Goal: Task Accomplishment & Management: Complete application form

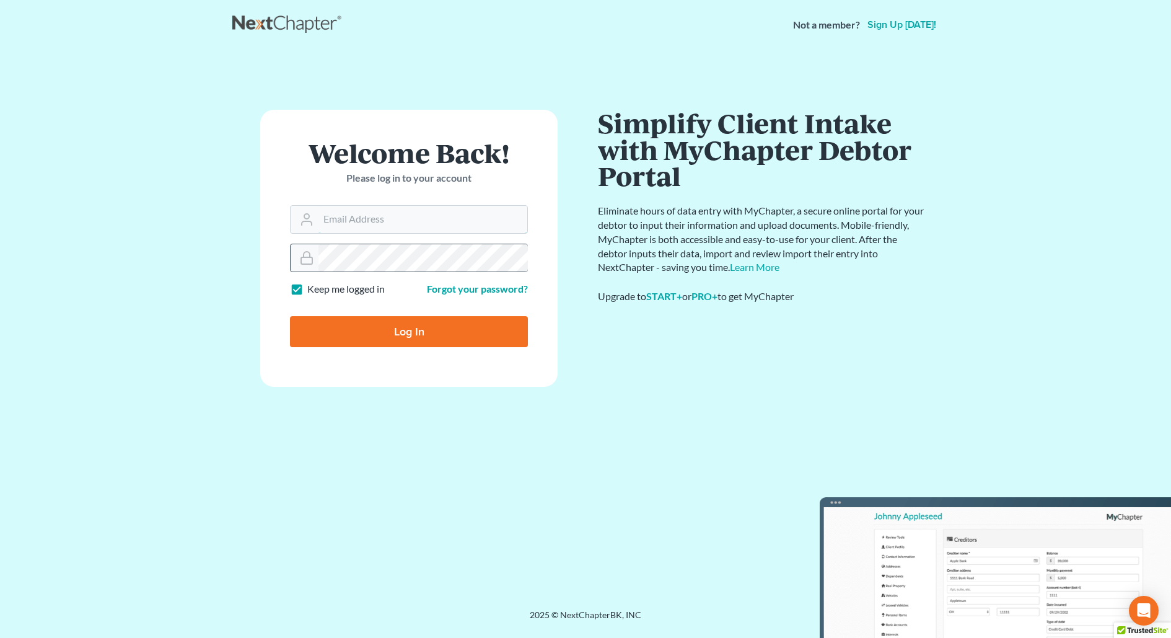
type input "email@ortizandortiz.com"
click at [374, 320] on input "Log In" at bounding box center [409, 331] width 238 height 31
type input "Thinking..."
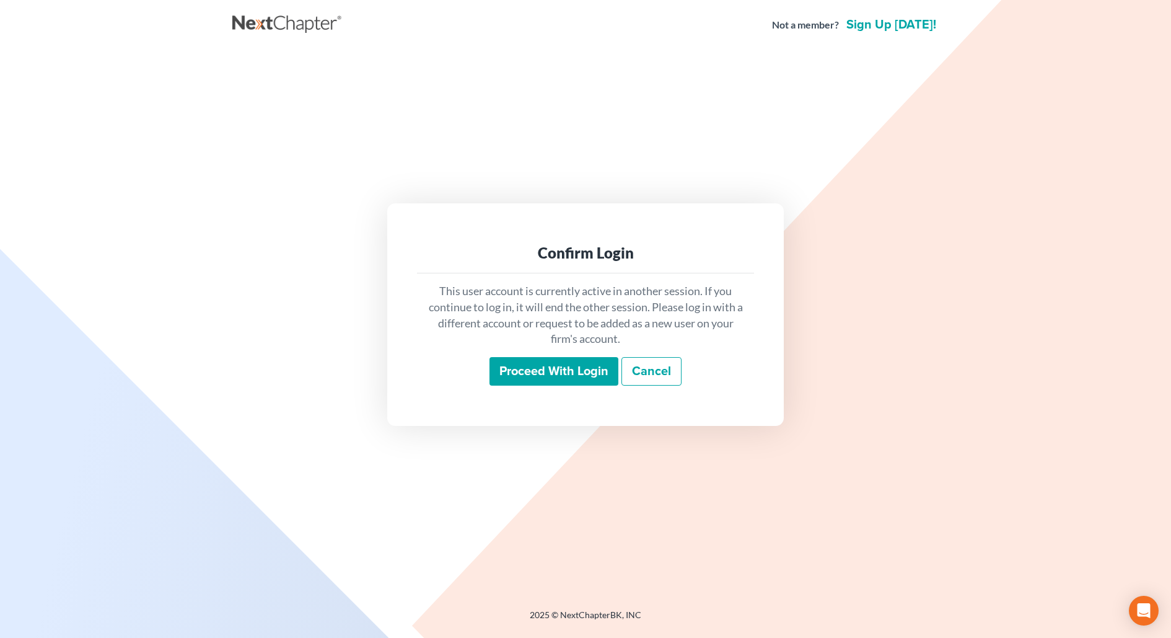
click at [512, 374] on input "Proceed with login" at bounding box center [554, 371] width 129 height 29
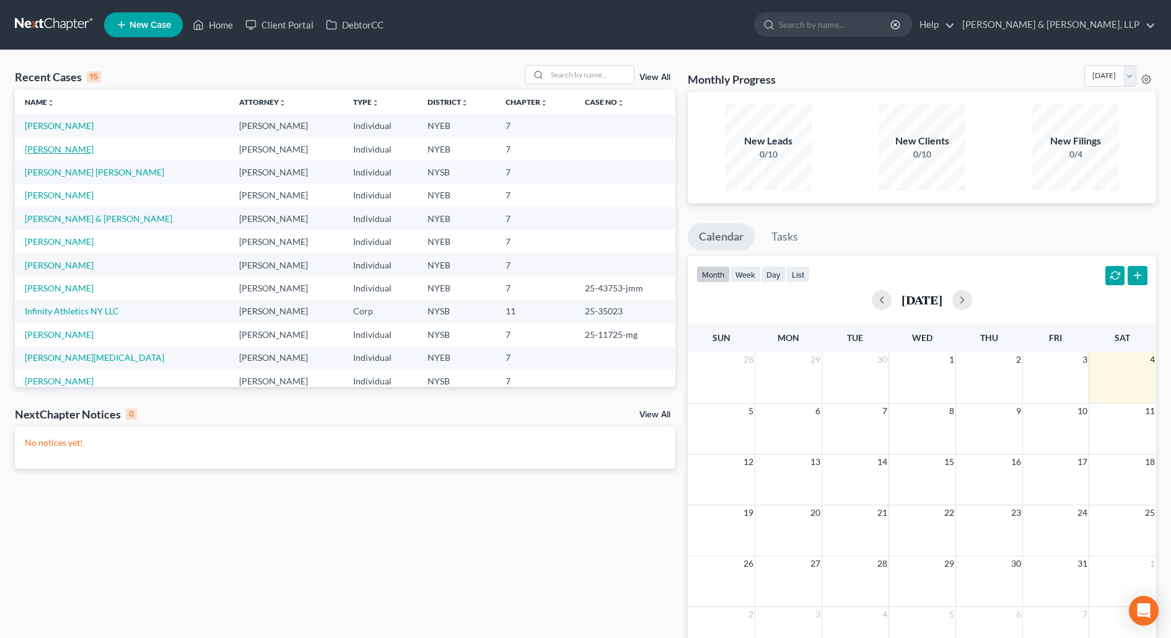
click at [54, 146] on link "Sanchez, Martha" at bounding box center [59, 149] width 69 height 11
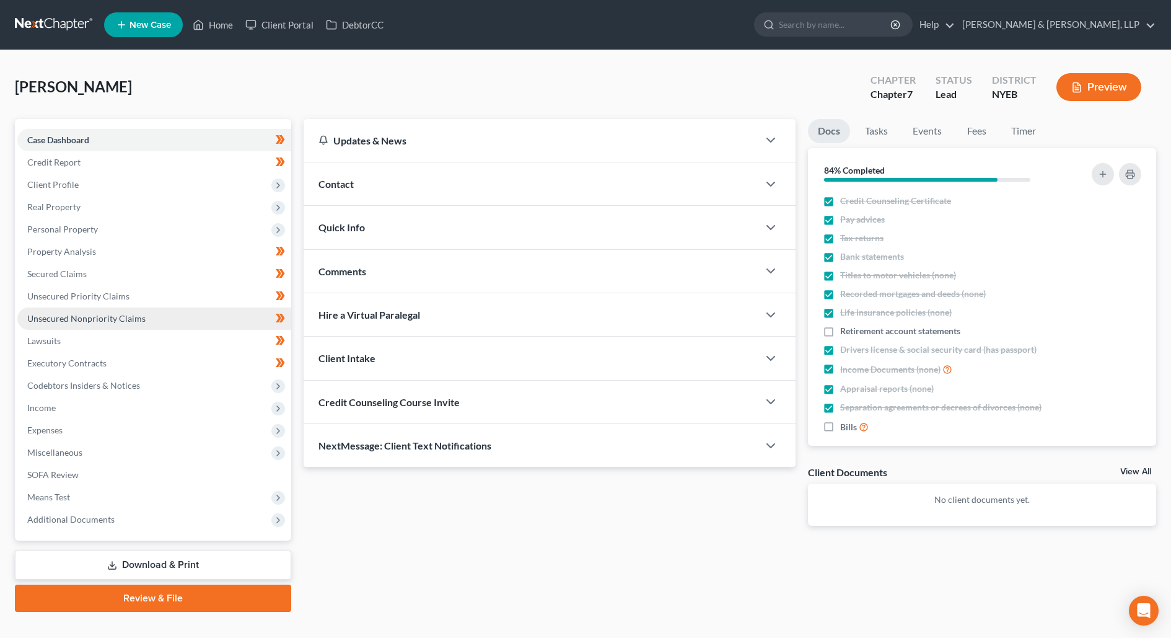
click at [161, 320] on link "Unsecured Nonpriority Claims" at bounding box center [154, 318] width 274 height 22
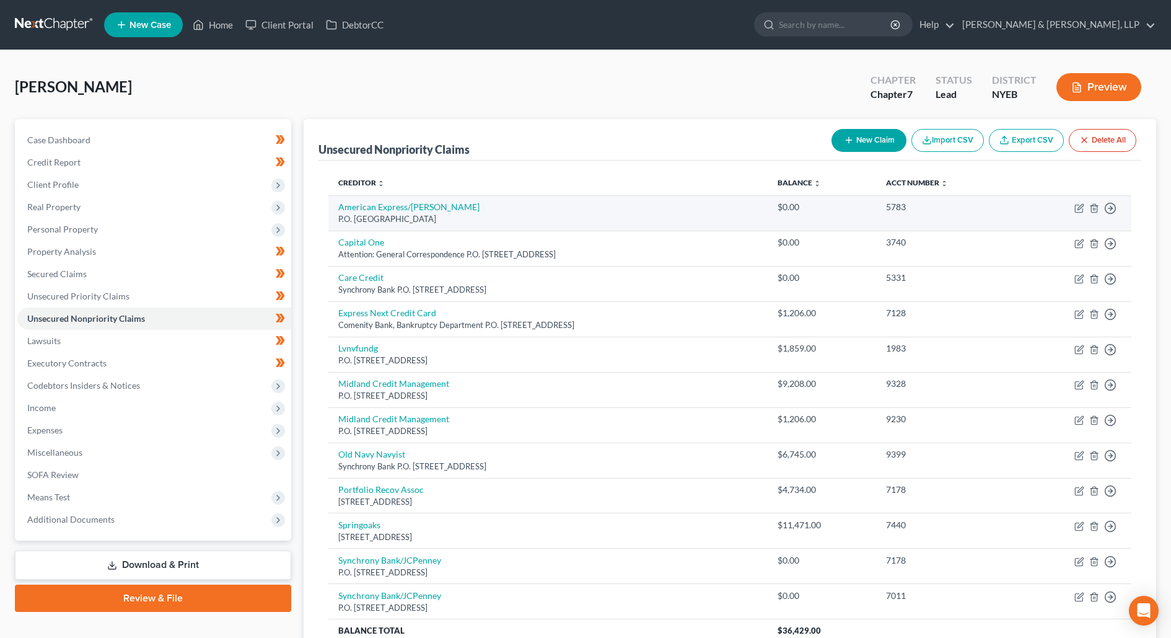
click at [369, 211] on td "American Express/Macy's P.O. Box 9001108, Louisville, KY 40290" at bounding box center [547, 212] width 439 height 35
click at [368, 203] on link "American Express/Macy's" at bounding box center [408, 206] width 141 height 11
select select "18"
select select "2"
select select "0"
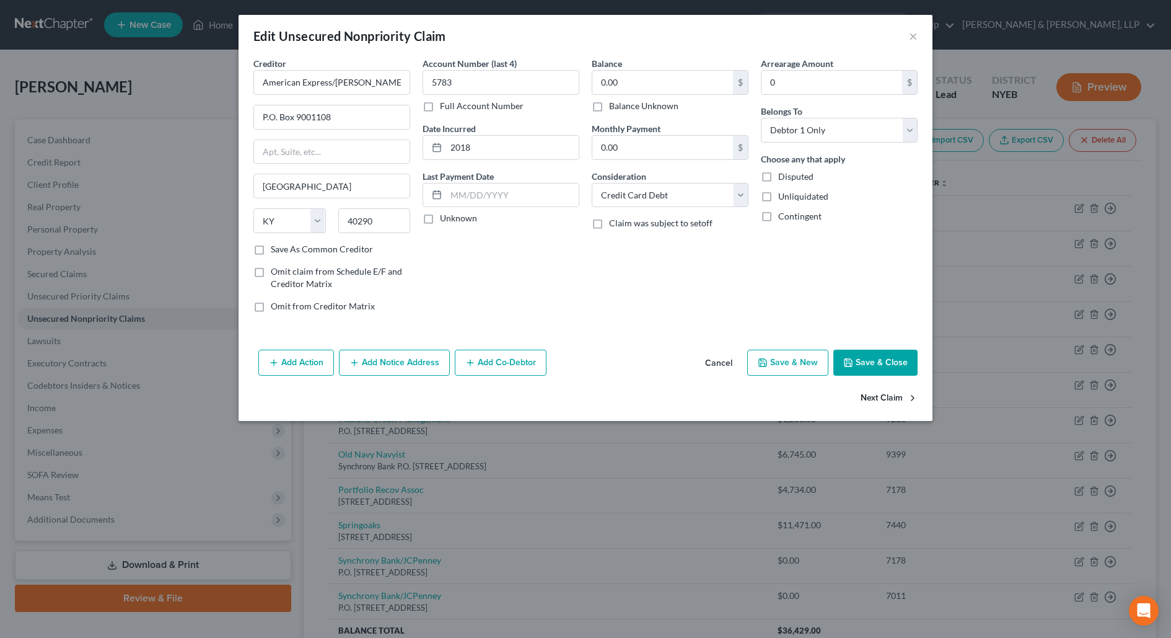
click at [871, 388] on button "Next Claim" at bounding box center [889, 398] width 57 height 26
select select "46"
select select "2"
select select "0"
click at [871, 388] on button "Next Claim" at bounding box center [889, 398] width 57 height 26
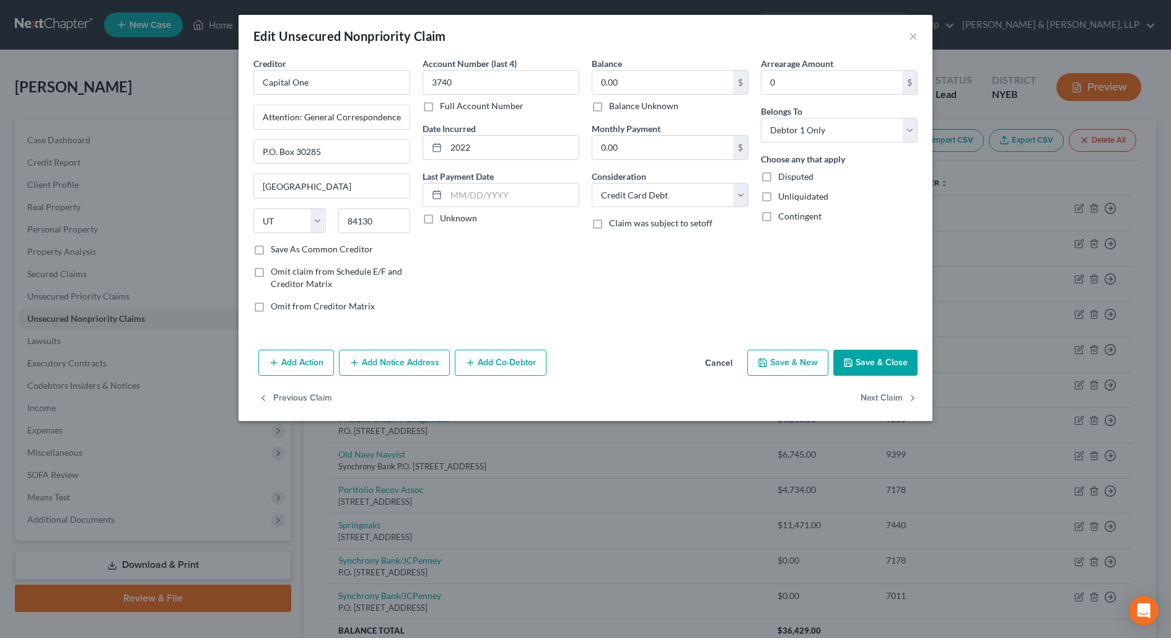
select select "39"
select select "2"
select select "0"
click at [871, 388] on button "Next Claim" at bounding box center [889, 398] width 57 height 26
select select "36"
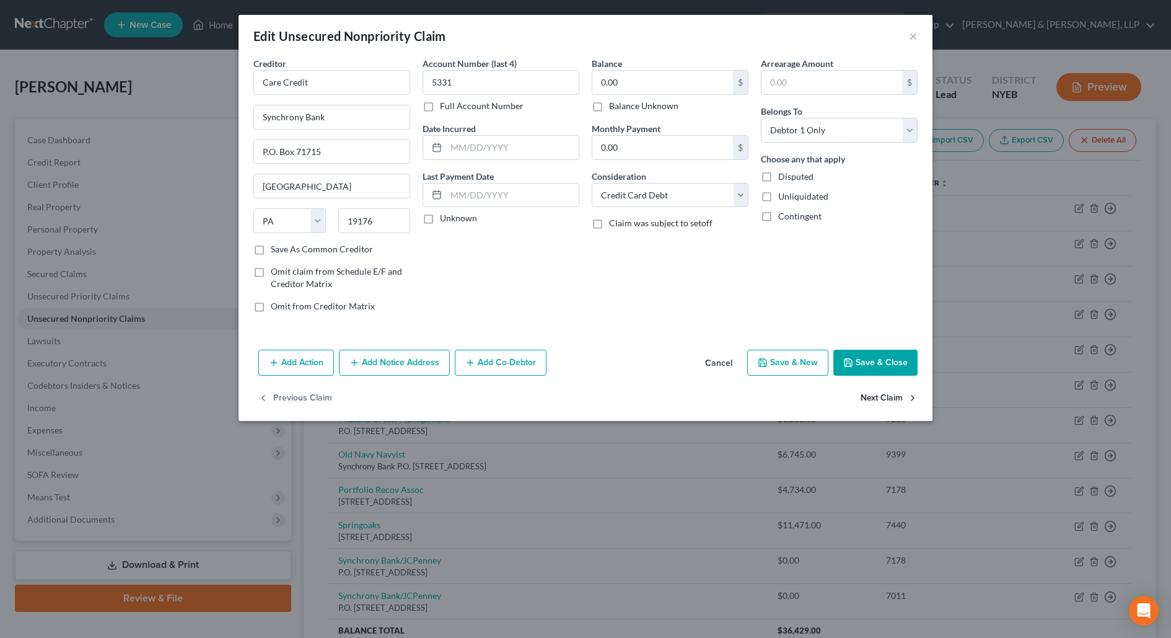
select select "2"
select select "0"
click at [871, 388] on button "Next Claim" at bounding box center [889, 398] width 57 height 26
select select "42"
select select "1"
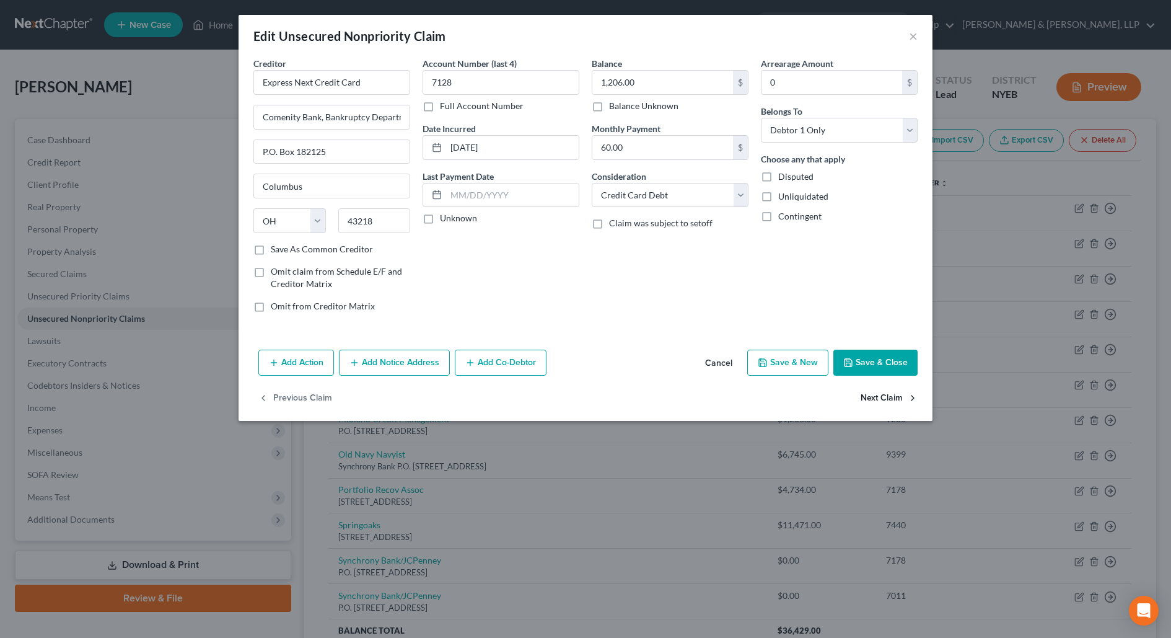
select select "0"
click at [871, 388] on button "Next Claim" at bounding box center [889, 398] width 57 height 26
select select "4"
select select "1"
select select "0"
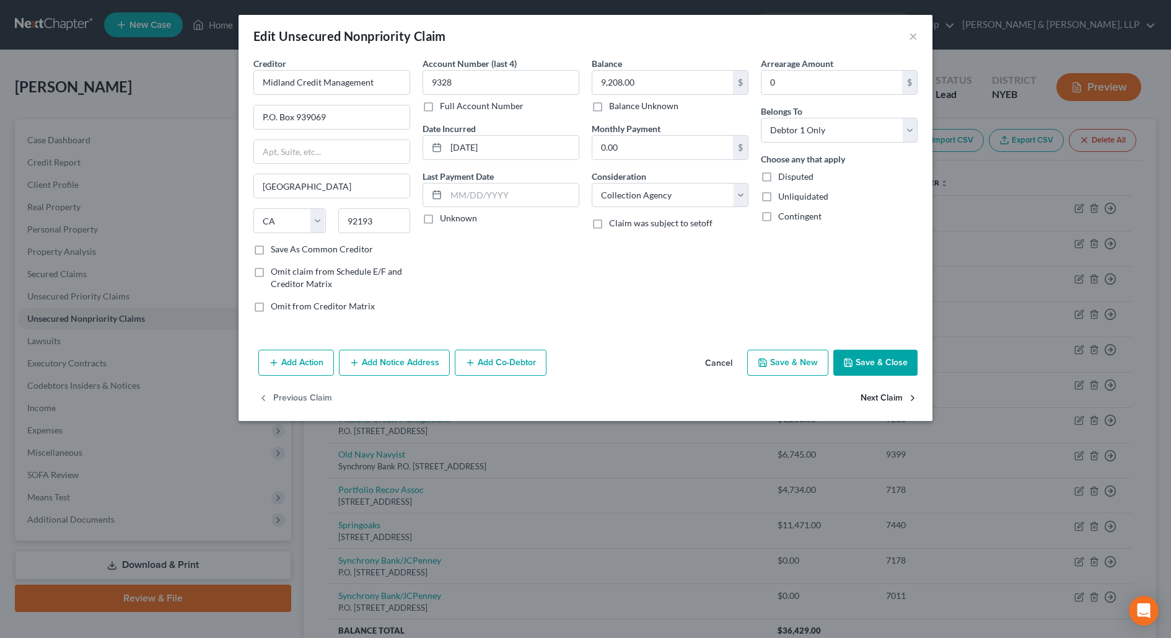
click at [871, 388] on button "Next Claim" at bounding box center [889, 398] width 57 height 26
select select "4"
select select "0"
click at [871, 387] on button "Next Claim" at bounding box center [889, 398] width 57 height 26
select select "39"
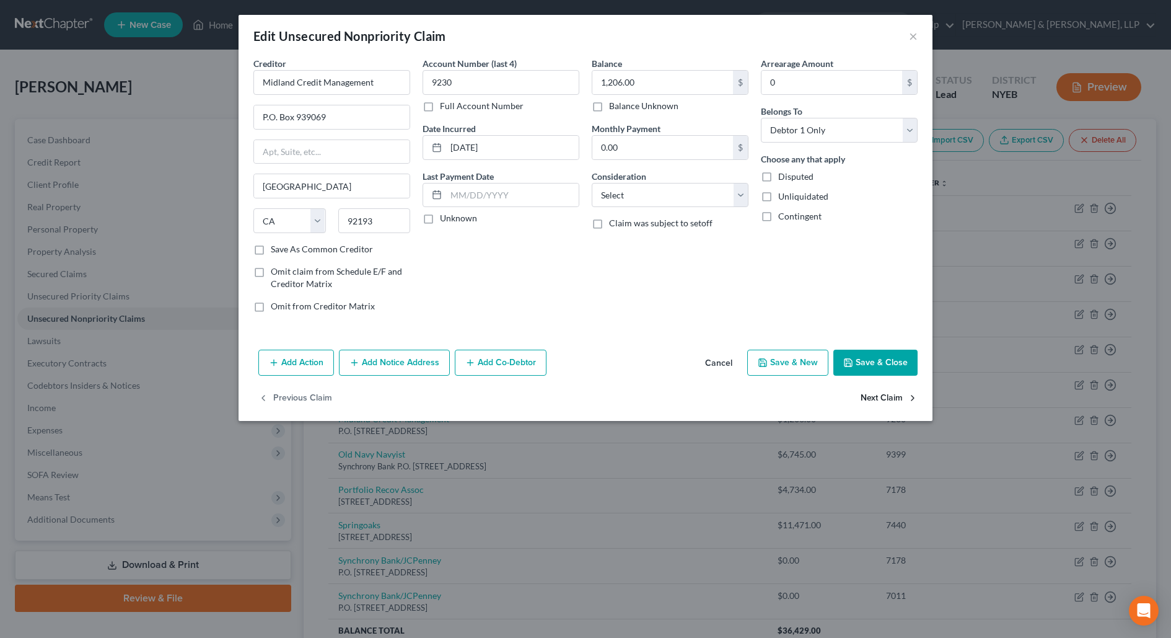
select select "2"
select select "0"
click at [871, 387] on button "Next Claim" at bounding box center [889, 398] width 57 height 26
select select "48"
select select "1"
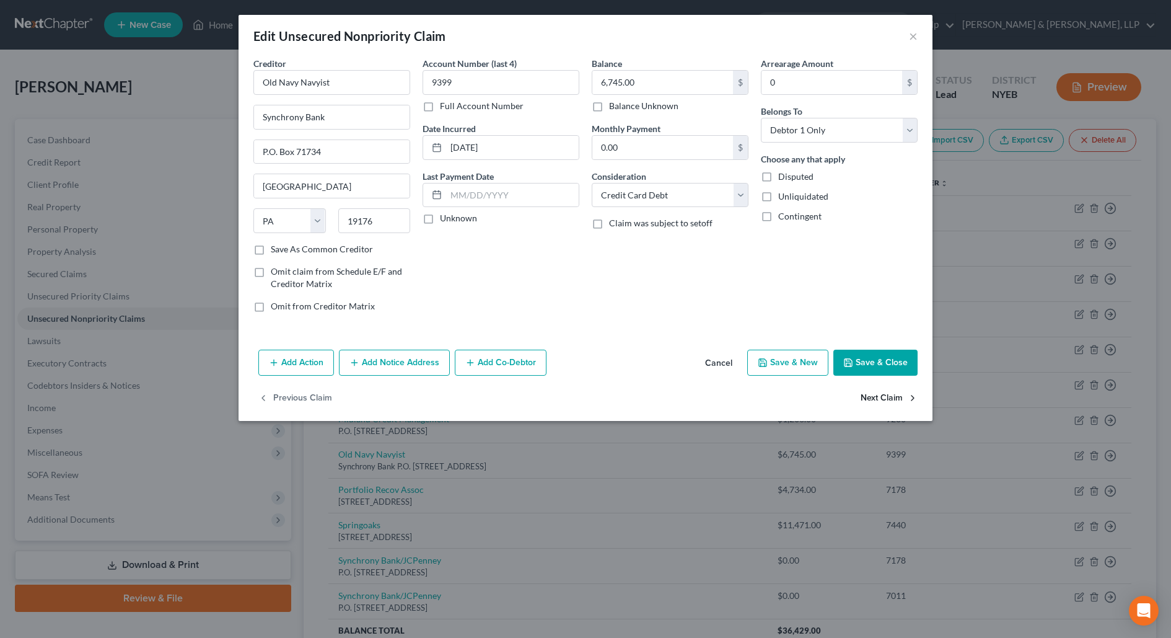
select select "0"
click at [871, 387] on button "Next Claim" at bounding box center [889, 398] width 57 height 26
select select "48"
select select "1"
select select "0"
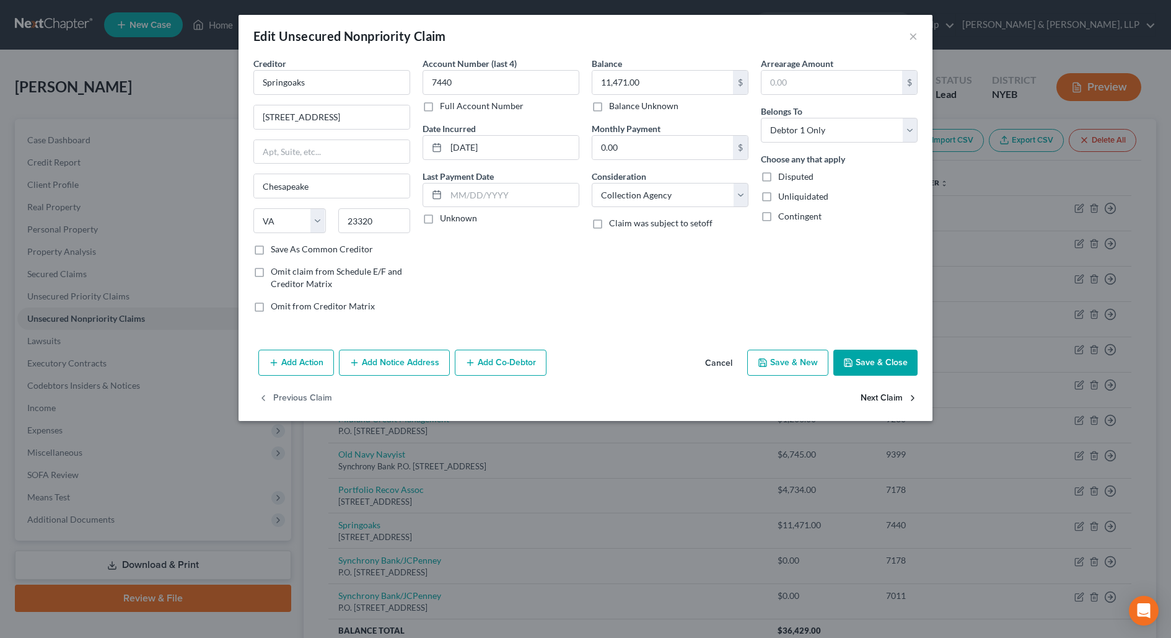
click at [871, 386] on button "Next Claim" at bounding box center [889, 398] width 57 height 26
select select "39"
select select "2"
select select "0"
click at [871, 386] on button "Next Claim" at bounding box center [889, 398] width 57 height 26
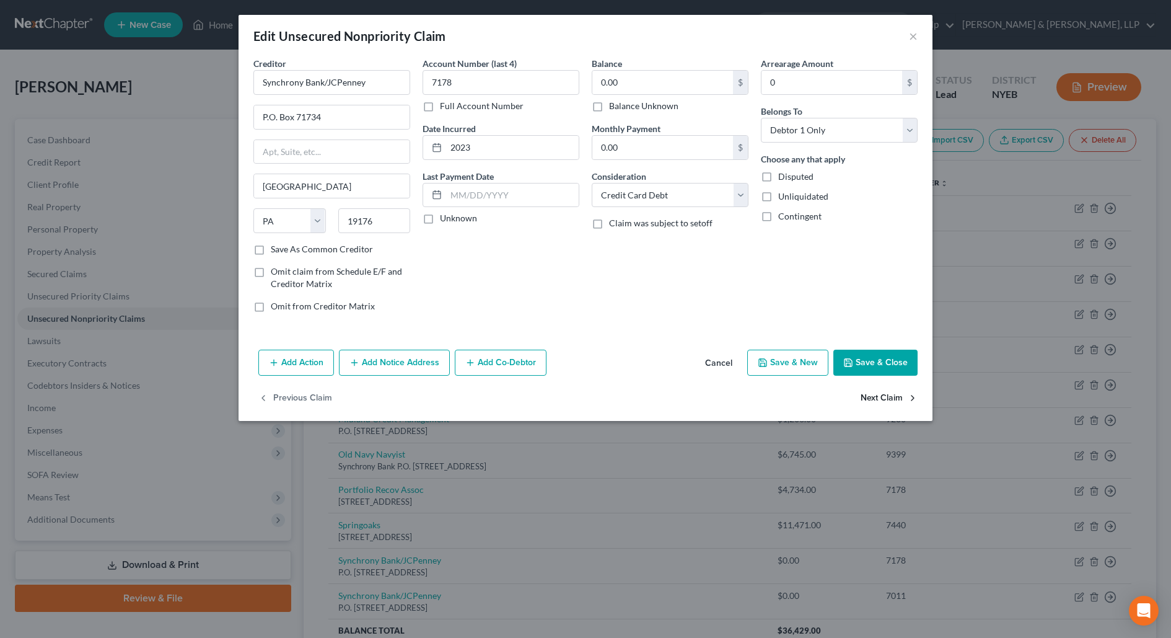
select select "39"
select select "2"
select select "0"
click at [871, 386] on div "Previous Claim" at bounding box center [586, 403] width 694 height 36
click at [871, 385] on div "Previous Claim" at bounding box center [586, 403] width 694 height 36
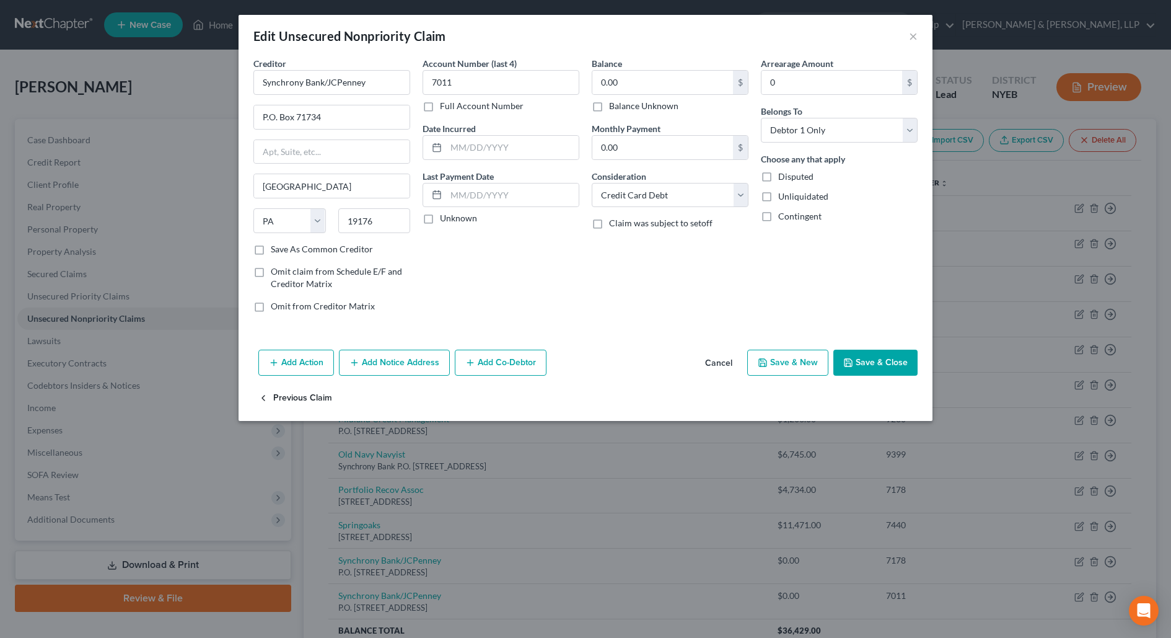
click at [309, 387] on button "Previous Claim" at bounding box center [295, 398] width 74 height 26
select select "39"
select select "2"
select select "0"
click at [309, 387] on button "Previous Claim" at bounding box center [295, 398] width 74 height 26
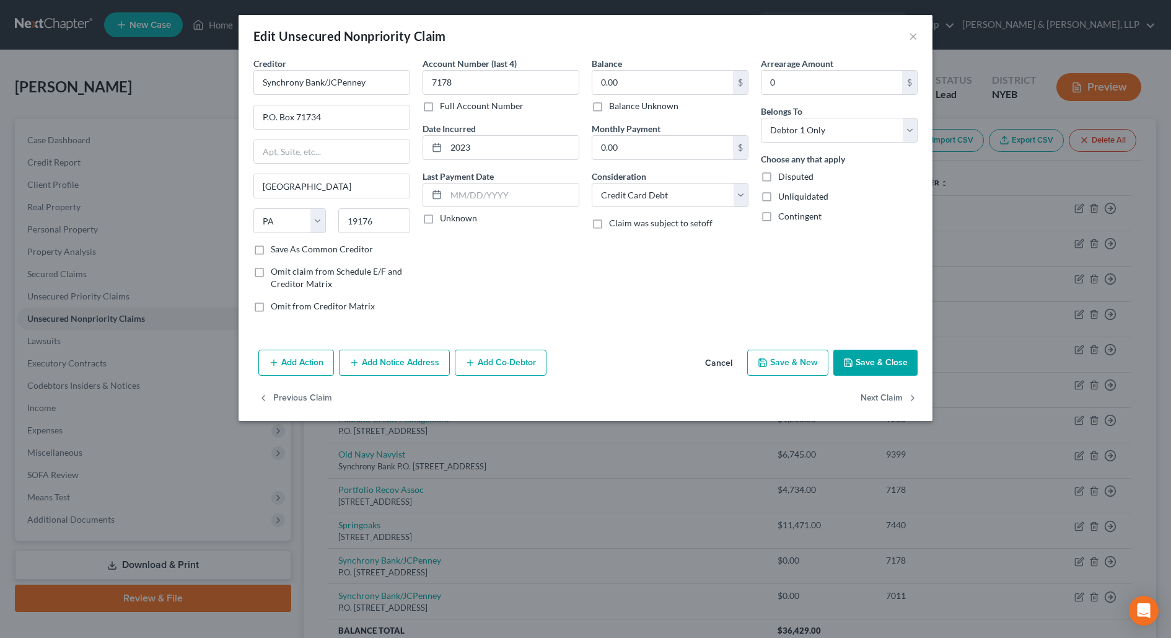
select select "48"
select select "1"
select select "0"
click at [309, 386] on button "Previous Claim" at bounding box center [295, 398] width 74 height 26
select select "48"
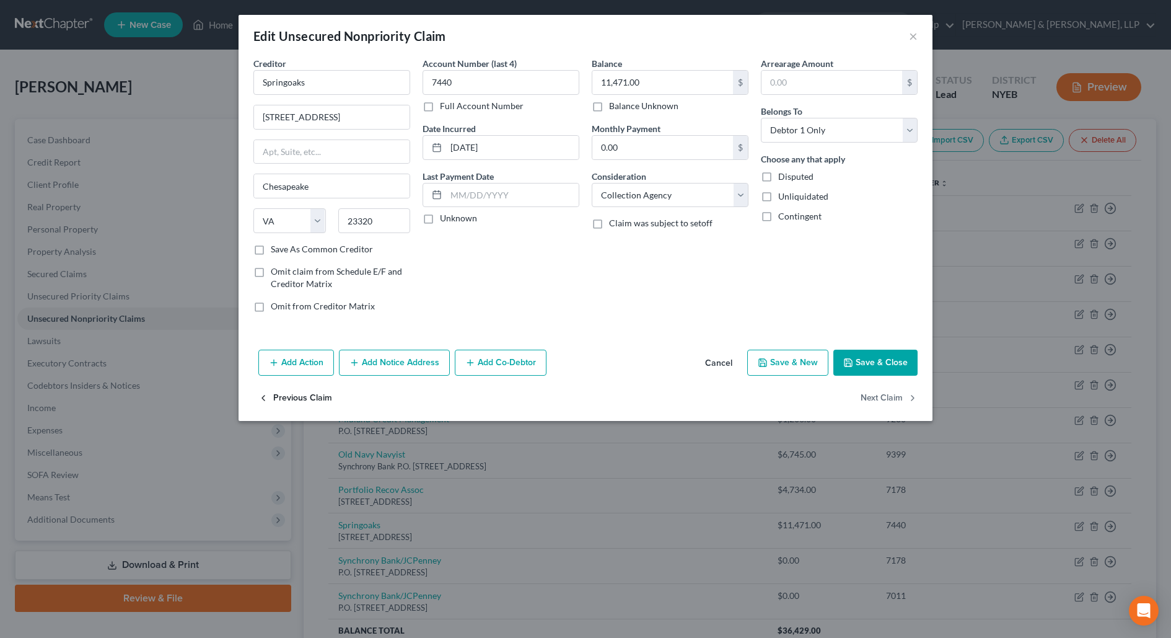
select select "1"
select select "0"
click at [309, 385] on button "Previous Claim" at bounding box center [295, 398] width 74 height 26
select select "39"
select select "2"
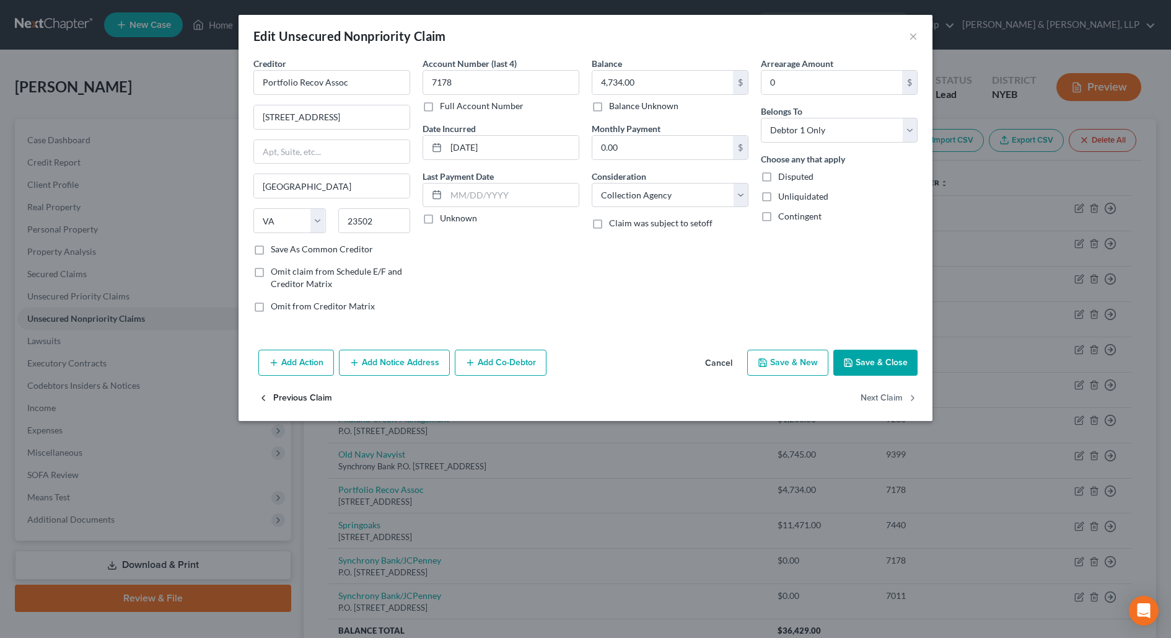
select select "0"
click at [309, 385] on button "Previous Claim" at bounding box center [295, 398] width 74 height 26
select select "4"
select select "0"
click at [309, 385] on button "Previous Claim" at bounding box center [295, 398] width 74 height 26
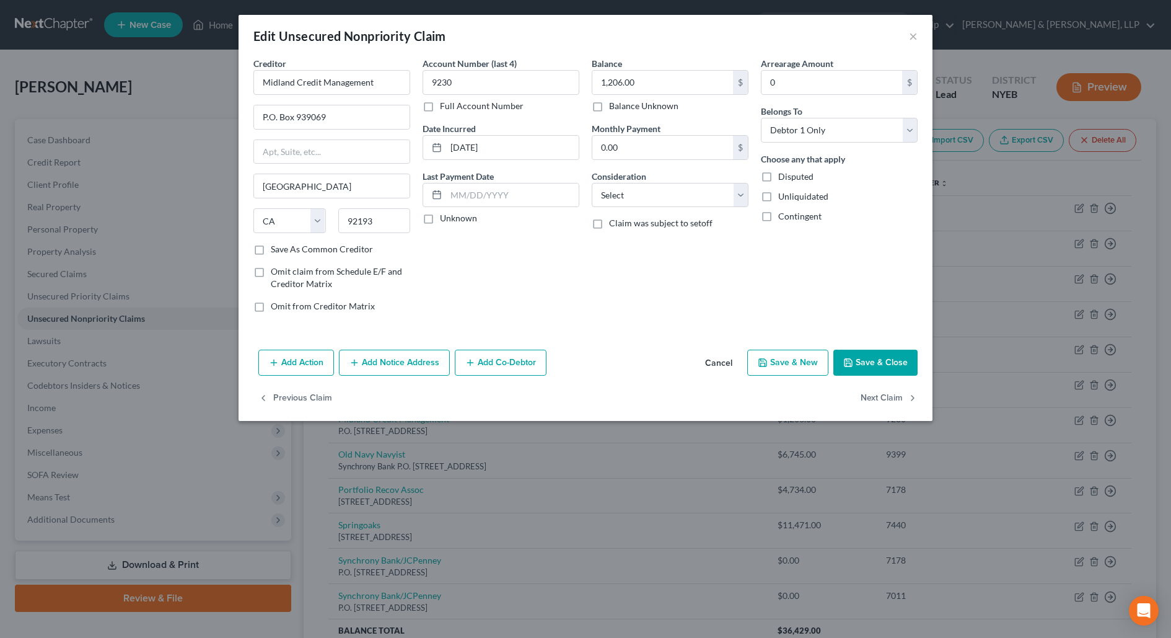
select select "4"
select select "1"
select select "0"
click at [310, 385] on button "Previous Claim" at bounding box center [295, 398] width 74 height 26
select select "42"
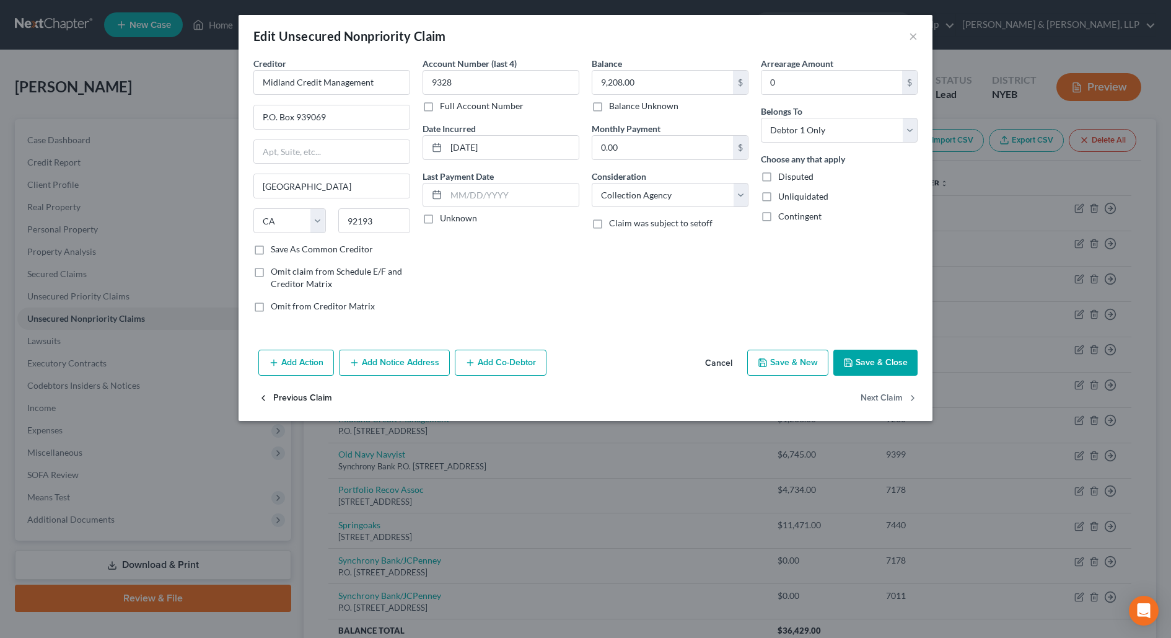
select select "1"
select select "0"
click at [310, 385] on button "Previous Claim" at bounding box center [295, 398] width 74 height 26
select select "36"
select select "2"
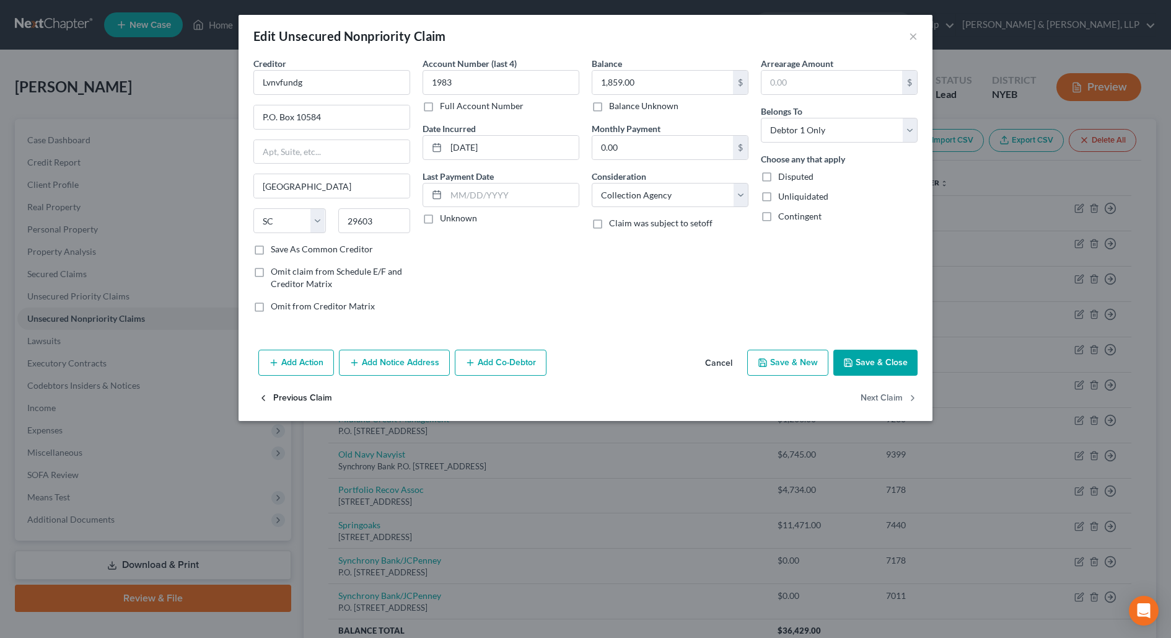
select select "0"
click at [310, 385] on button "Previous Claim" at bounding box center [295, 398] width 74 height 26
select select "39"
select select "2"
select select "0"
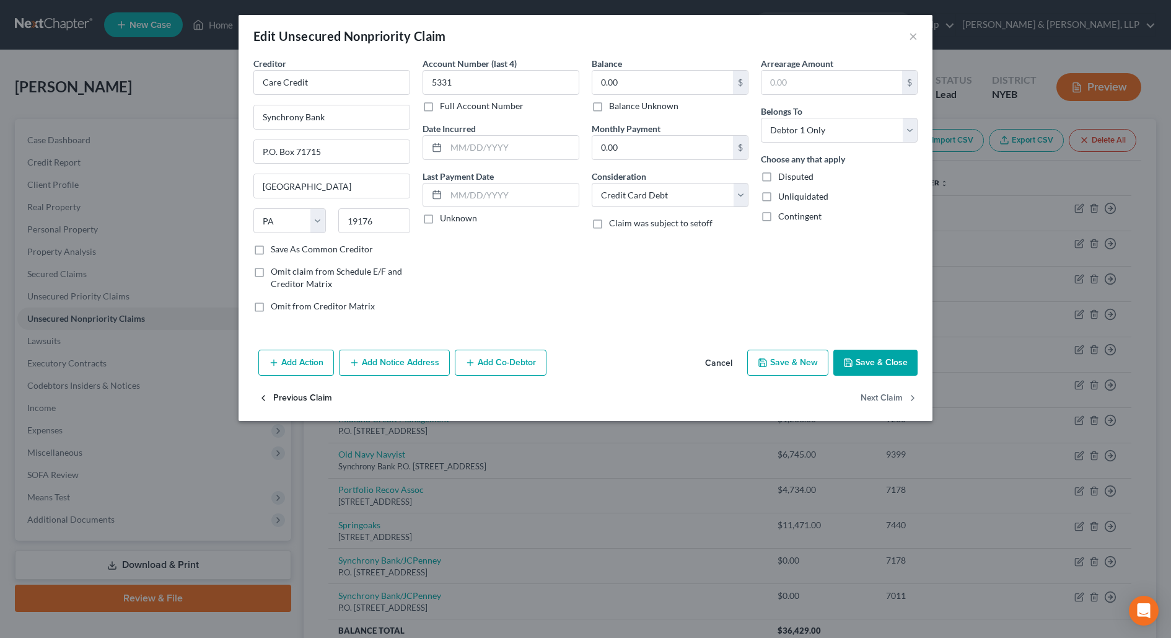
click at [311, 385] on button "Previous Claim" at bounding box center [295, 398] width 74 height 26
select select "46"
select select "2"
select select "0"
click at [311, 382] on div "Edit Unsecured Nonpriority Claim × Creditor * Capital One Attention: General Co…" at bounding box center [586, 218] width 694 height 406
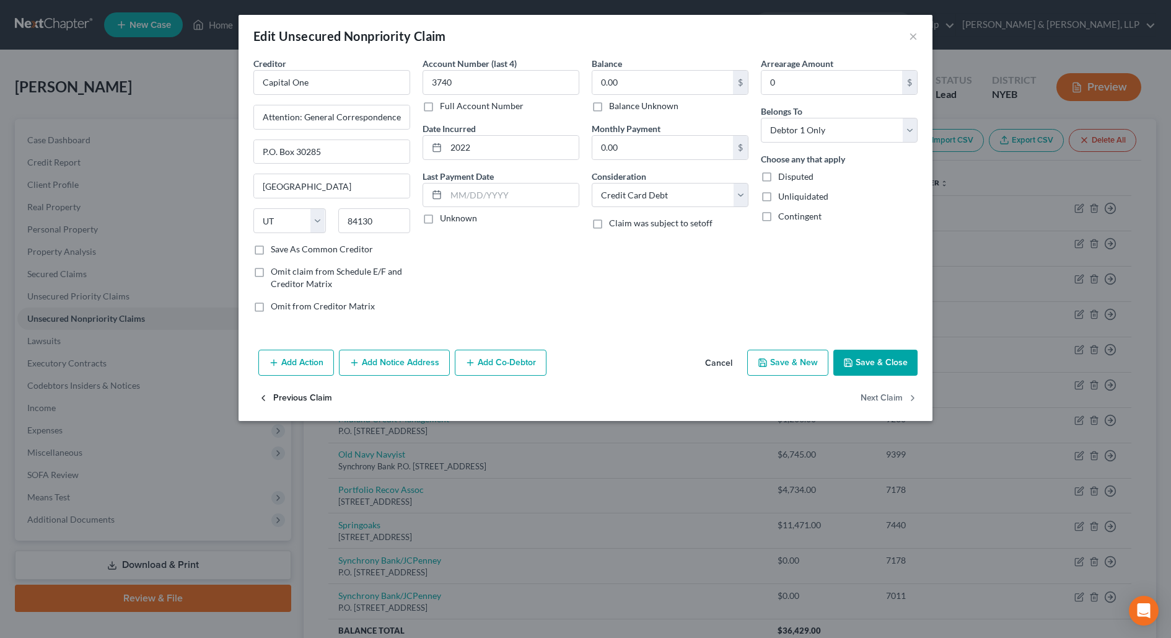
click at [311, 388] on button "Previous Claim" at bounding box center [295, 398] width 74 height 26
select select "18"
select select "2"
select select "0"
click at [915, 37] on button "×" at bounding box center [913, 36] width 9 height 15
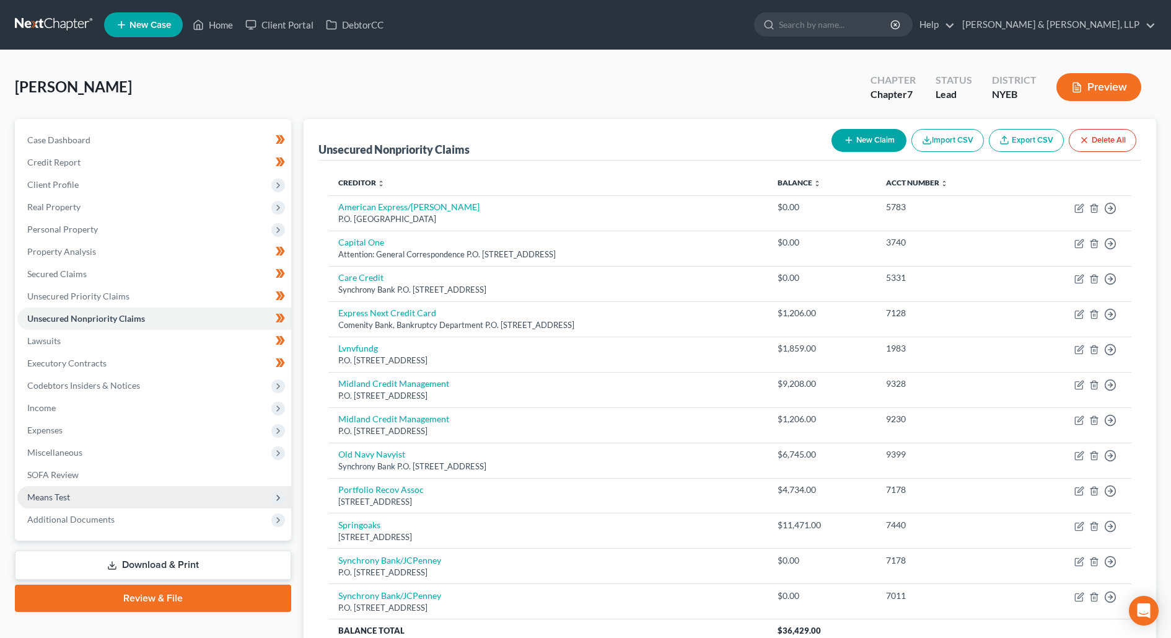
click at [88, 491] on span "Means Test" at bounding box center [154, 497] width 274 height 22
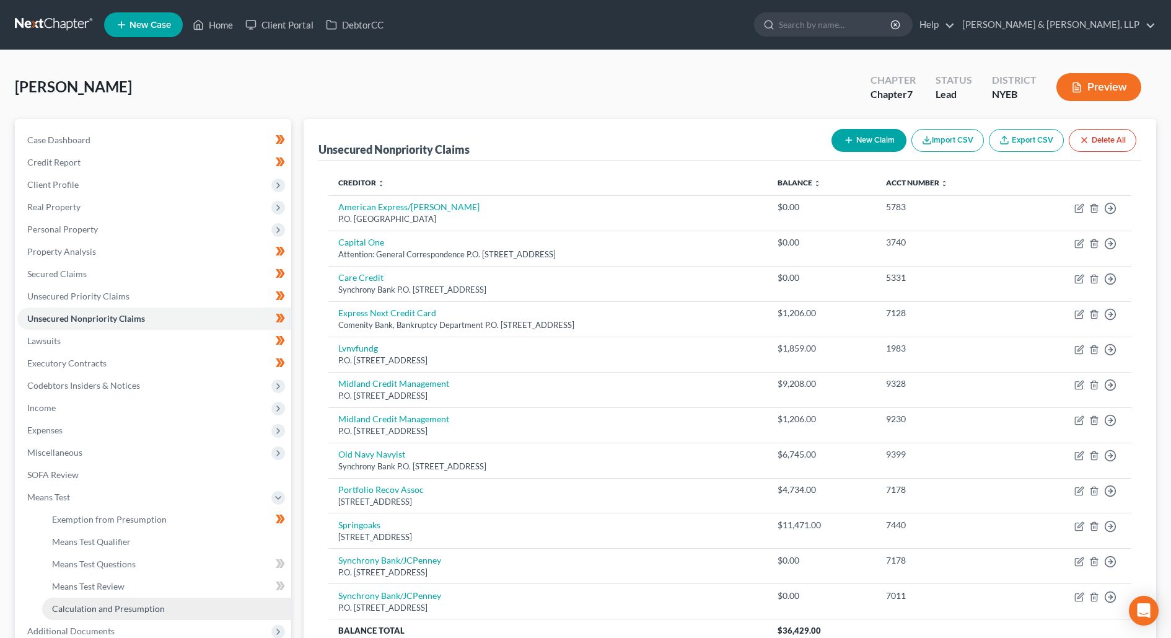
click at [98, 600] on link "Calculation and Presumption" at bounding box center [166, 608] width 249 height 22
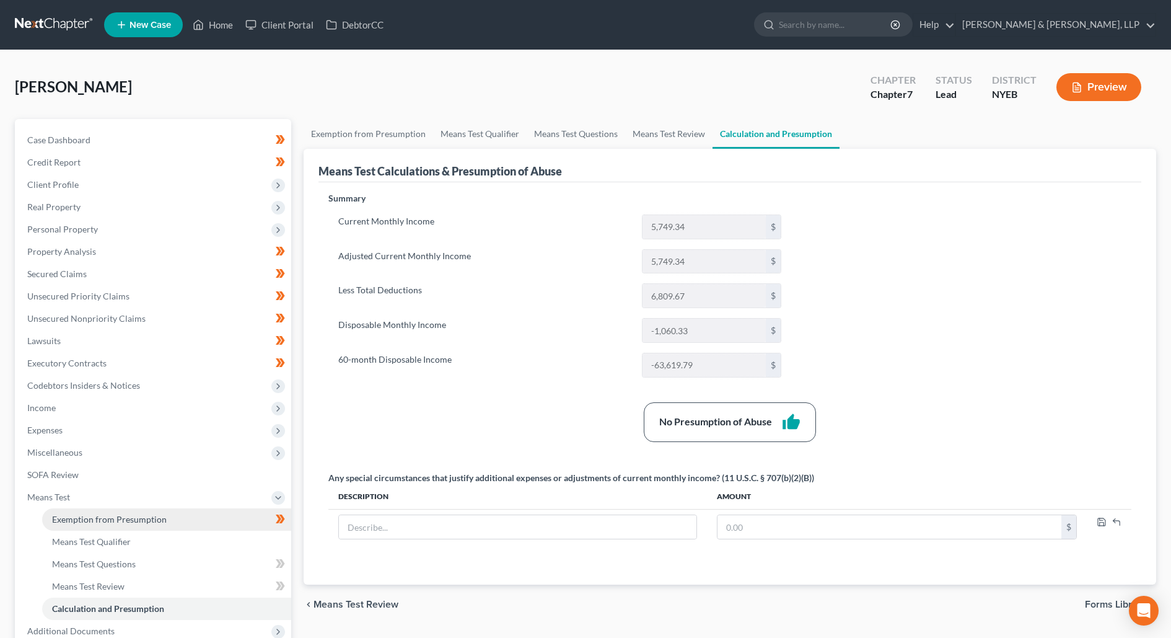
click at [91, 525] on link "Exemption from Presumption" at bounding box center [166, 519] width 249 height 22
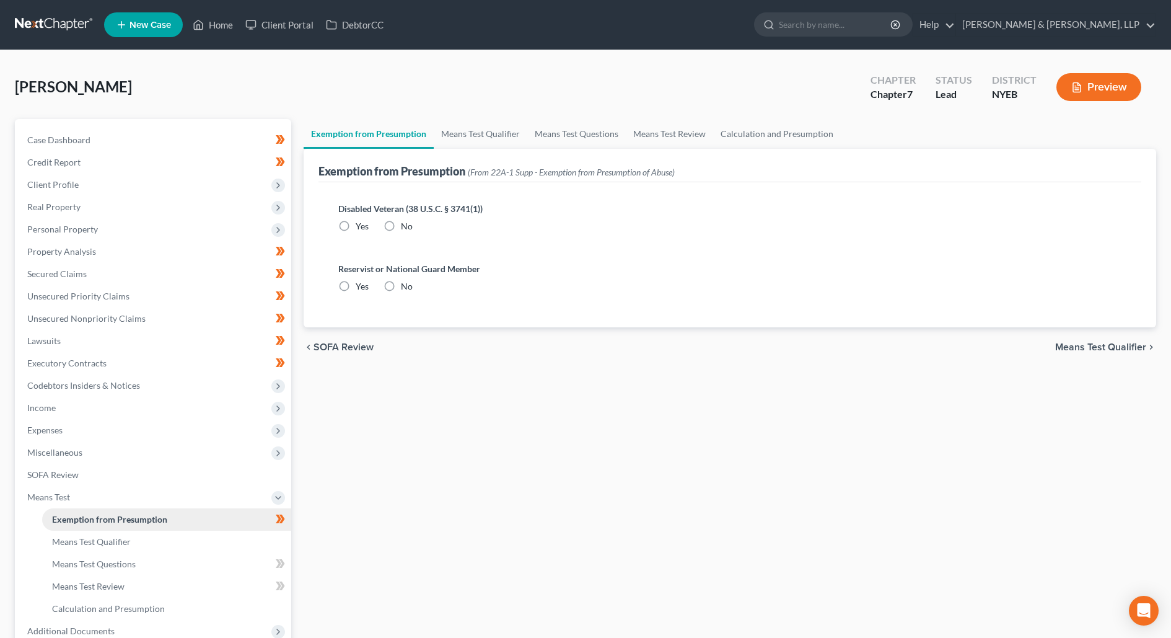
radio input "true"
click at [92, 540] on span "Means Test Qualifier" at bounding box center [91, 541] width 79 height 11
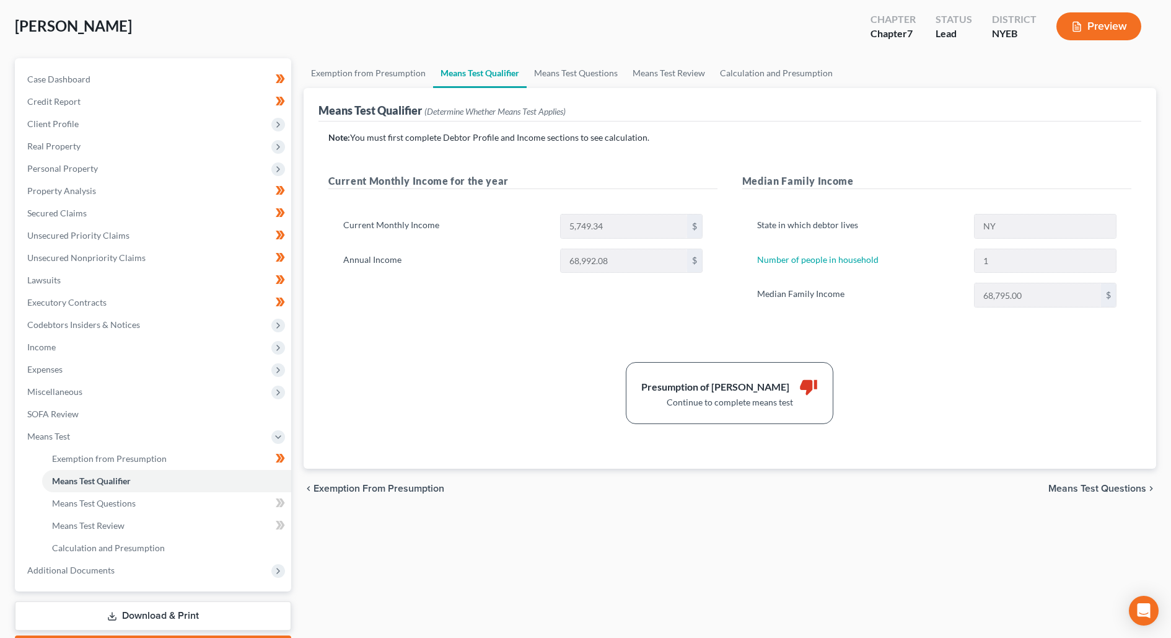
scroll to position [55, 0]
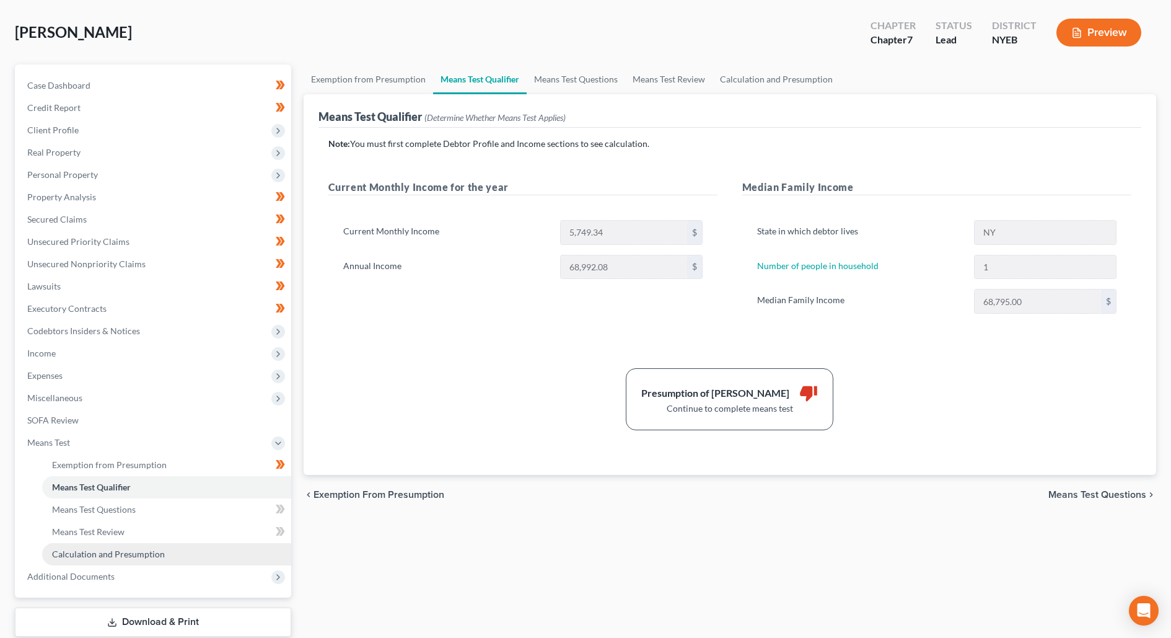
click at [84, 551] on span "Calculation and Presumption" at bounding box center [108, 553] width 113 height 11
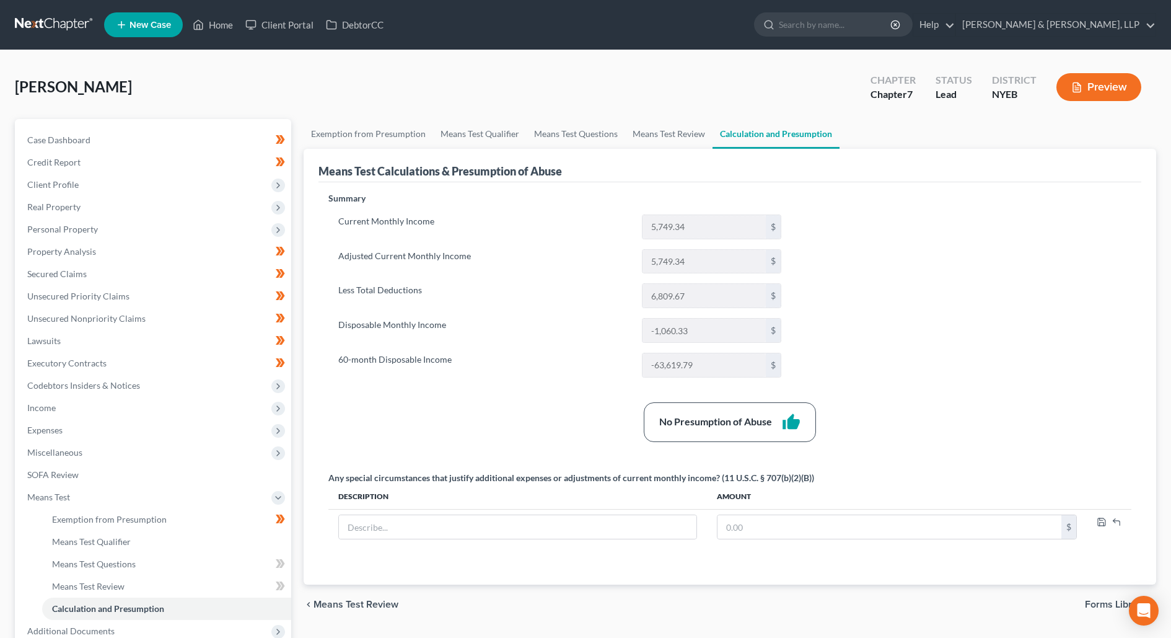
drag, startPoint x: 312, startPoint y: 335, endPoint x: 326, endPoint y: 341, distance: 15.0
click at [311, 337] on div "Means Test Calculations & Presumption of Abuse Summary Current Monthly Income 5…" at bounding box center [730, 367] width 853 height 436
